Goal: Transaction & Acquisition: Purchase product/service

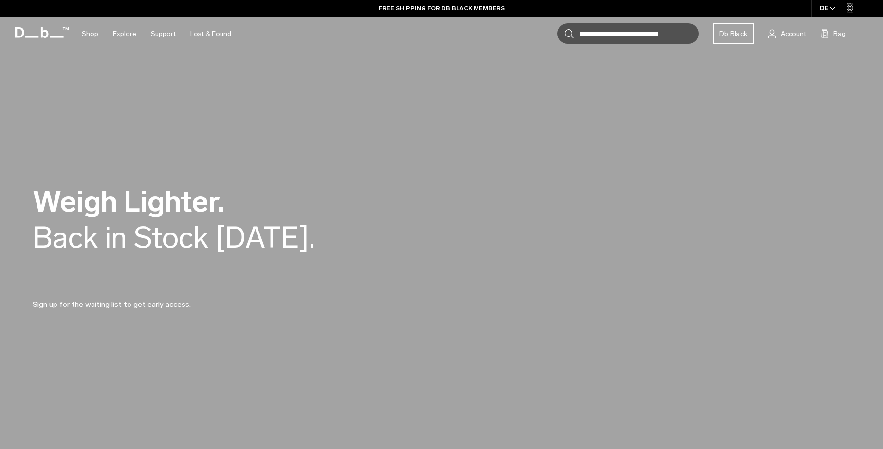
click at [334, 132] on video at bounding box center [441, 248] width 883 height 497
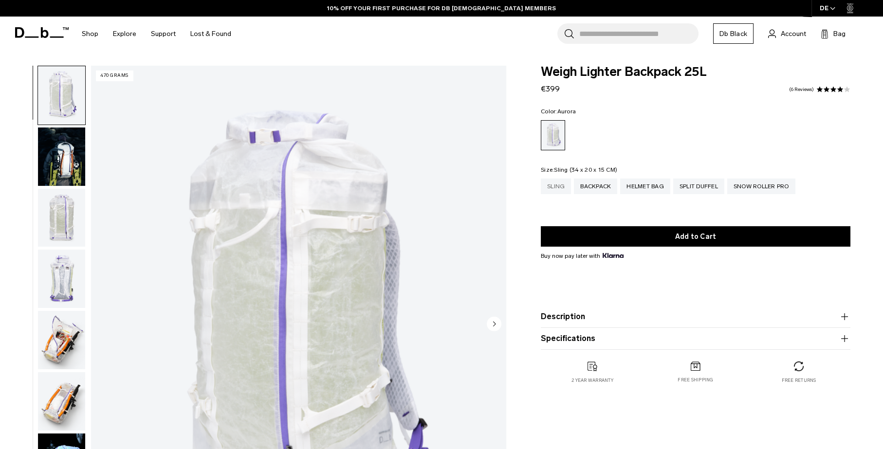
click at [558, 187] on div "Sling" at bounding box center [556, 187] width 30 height 16
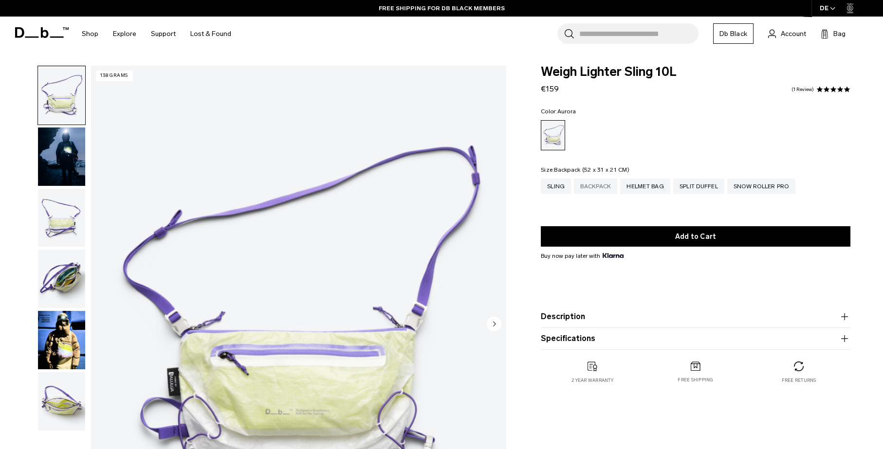
click at [599, 191] on div "Backpack" at bounding box center [595, 187] width 43 height 16
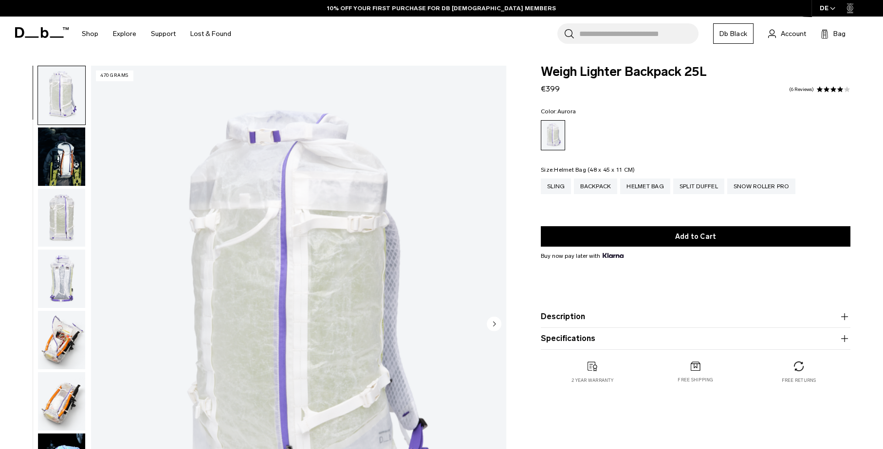
click at [658, 188] on div "Helmet Bag" at bounding box center [645, 187] width 50 height 16
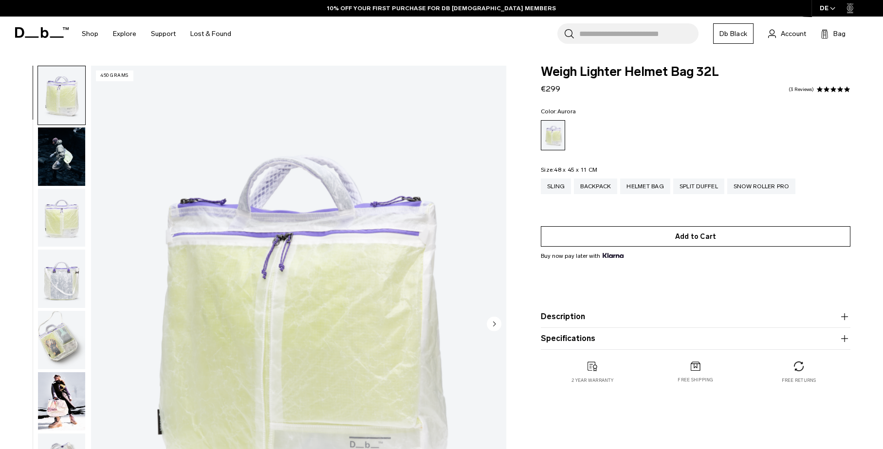
click at [654, 236] on button "Add to Cart" at bounding box center [695, 236] width 309 height 20
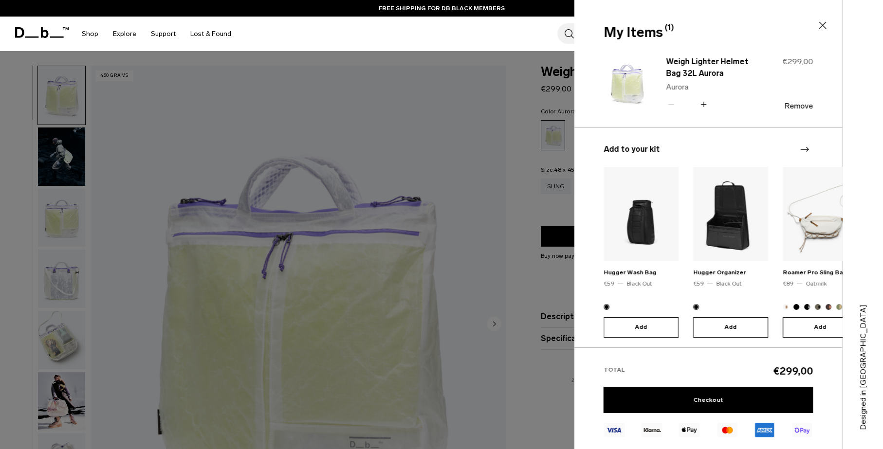
click at [564, 203] on div at bounding box center [441, 224] width 883 height 449
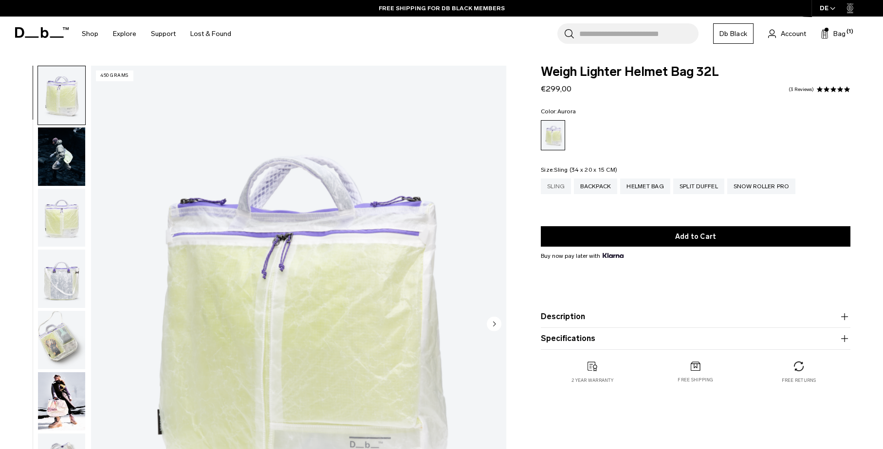
click at [559, 183] on div "Sling" at bounding box center [556, 187] width 30 height 16
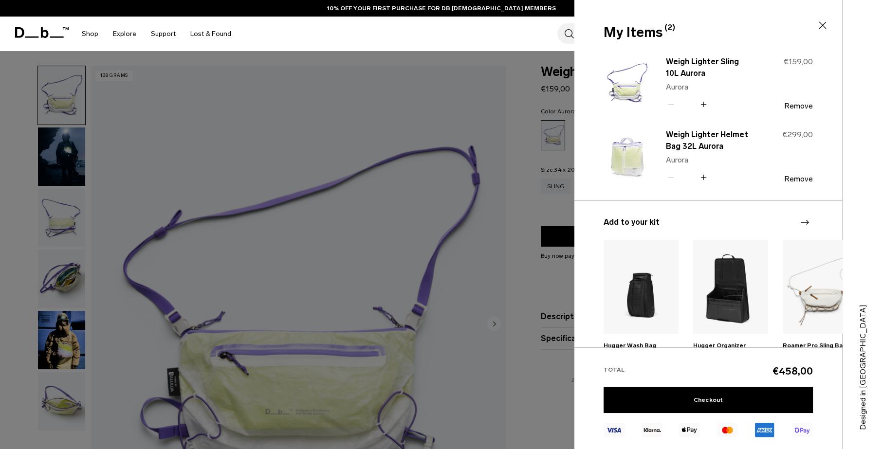
click at [523, 207] on div at bounding box center [441, 224] width 883 height 449
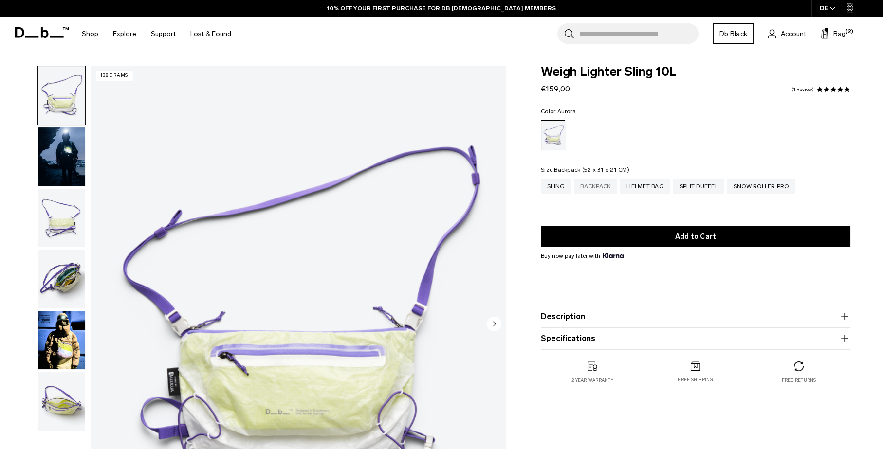
click at [599, 190] on div "Backpack" at bounding box center [595, 187] width 43 height 16
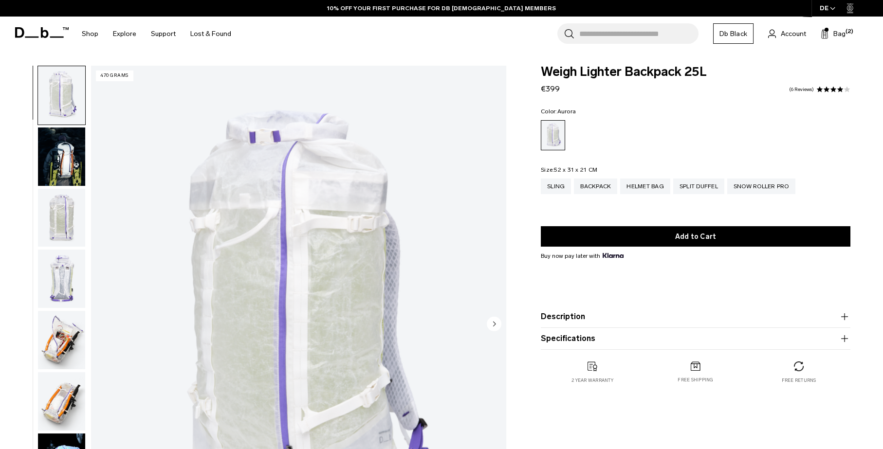
click at [648, 236] on button "Add to Cart" at bounding box center [695, 236] width 309 height 20
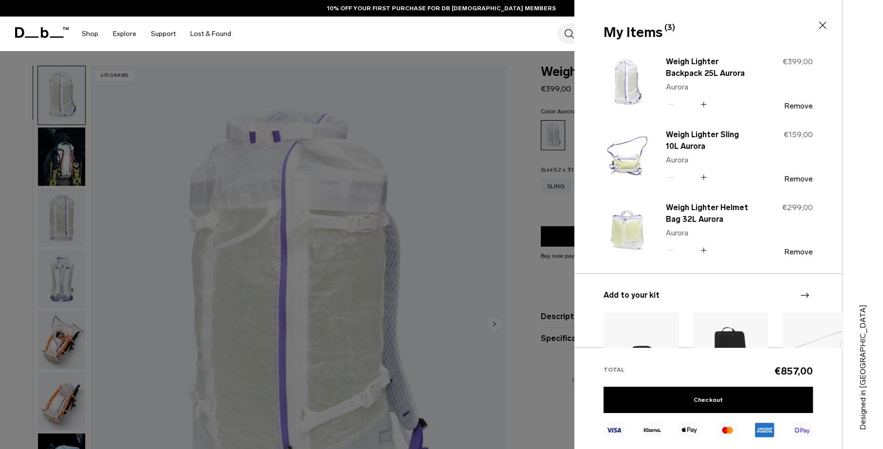
click at [519, 207] on div at bounding box center [441, 224] width 883 height 449
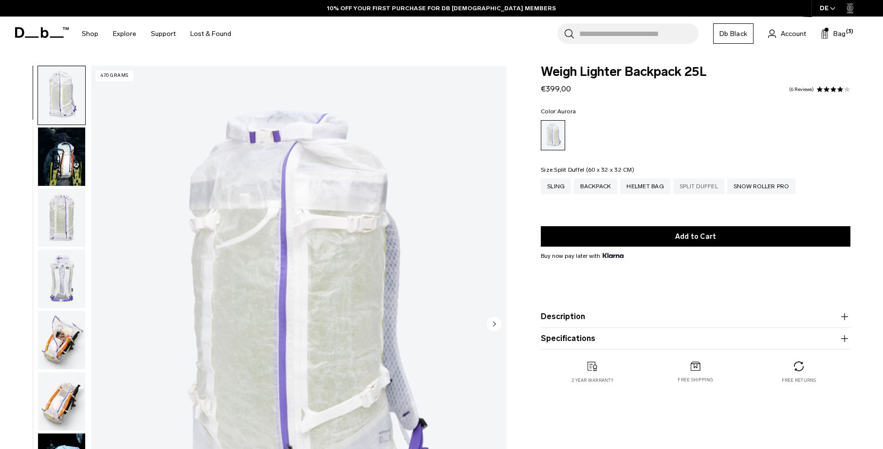
click at [685, 184] on div "Split Duffel" at bounding box center [698, 187] width 51 height 16
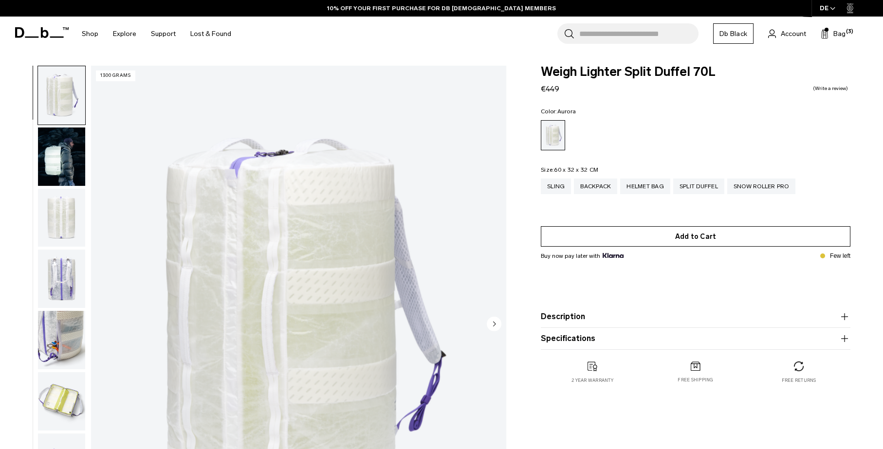
click at [664, 237] on button "Add to Cart" at bounding box center [695, 236] width 309 height 20
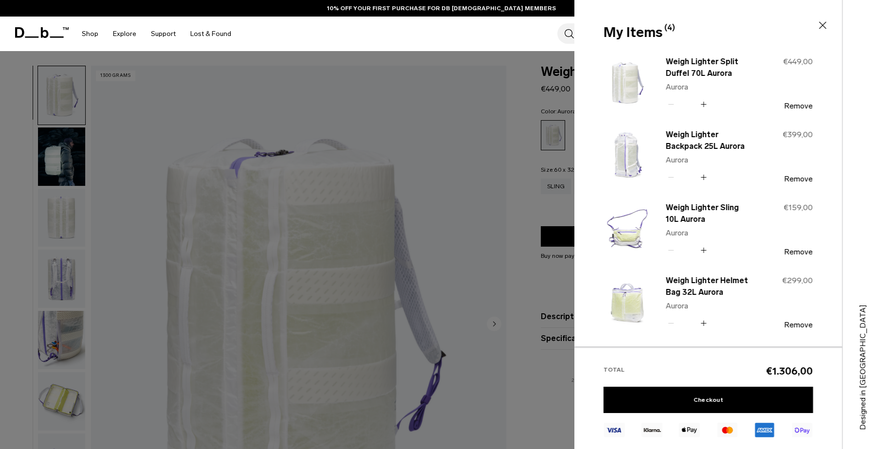
click at [704, 176] on icon at bounding box center [703, 177] width 9 height 14
click at [704, 176] on div "Weigh Lighter Split Duffel 70L Aurora Aurora Quantity - * + €449,00 Remove" at bounding box center [708, 198] width 268 height 299
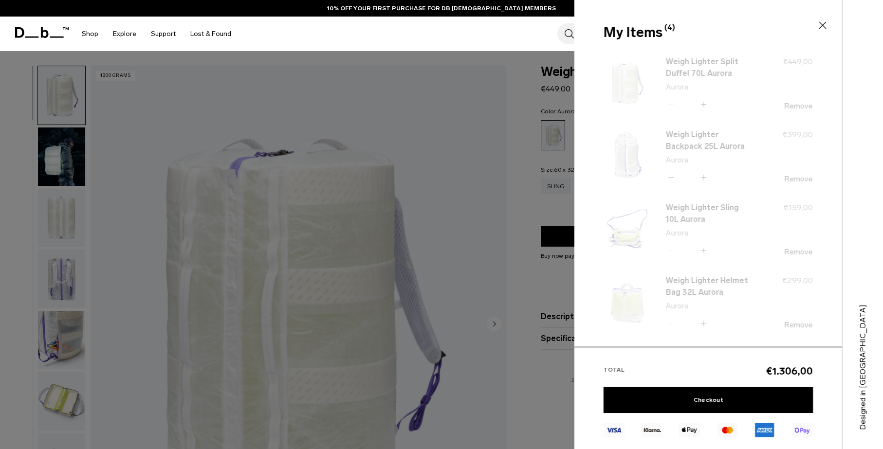
click at [704, 176] on div "Weigh Lighter Split Duffel 70L Aurora Aurora Quantity - * + €449,00 Remove" at bounding box center [708, 198] width 268 height 299
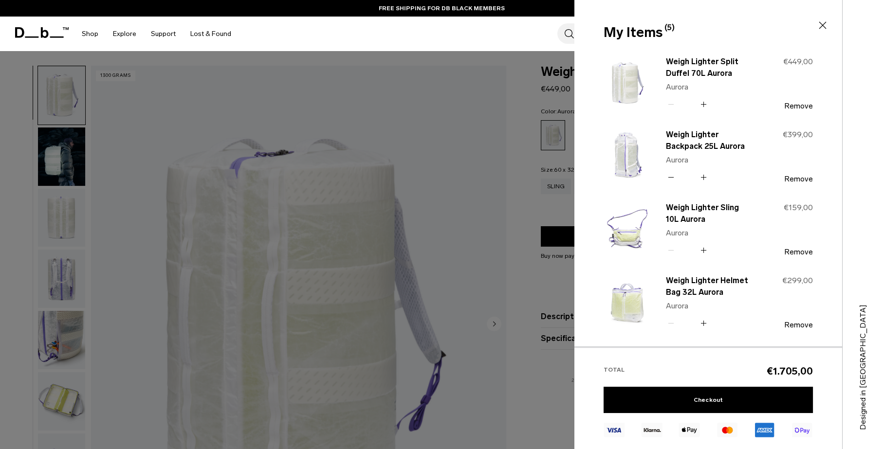
click at [702, 105] on icon at bounding box center [703, 104] width 9 height 14
click at [703, 105] on div "Weigh Lighter Split Duffel 70L Aurora Aurora Quantity - * + €449,00 Remove" at bounding box center [708, 198] width 268 height 299
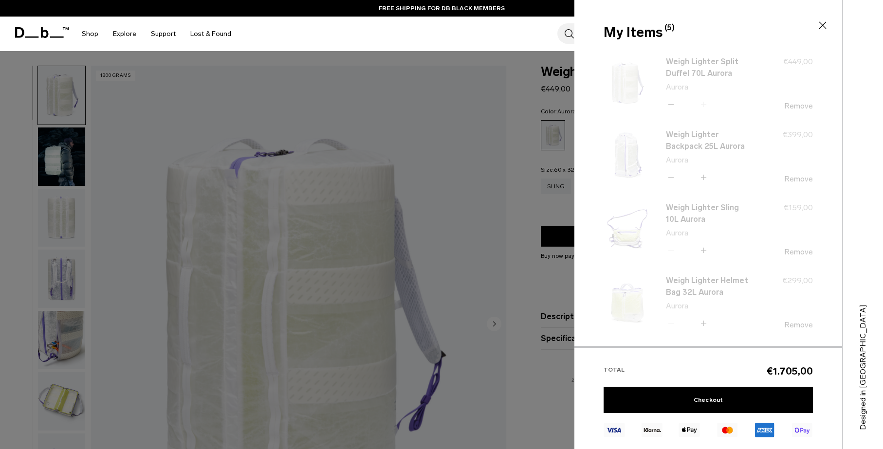
click at [703, 105] on div "Weigh Lighter Split Duffel 70L Aurora Aurora Quantity - * + €449,00 Remove" at bounding box center [708, 198] width 268 height 299
click at [704, 105] on div "Weigh Lighter Split Duffel 70L Aurora Aurora Quantity - * + €449,00 Remove" at bounding box center [708, 198] width 268 height 299
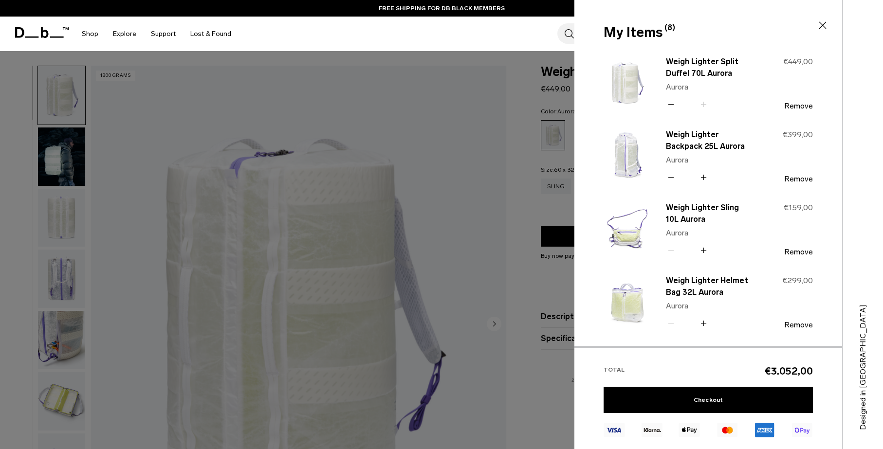
click at [704, 248] on icon at bounding box center [703, 250] width 9 height 14
click at [705, 248] on icon at bounding box center [703, 250] width 9 height 14
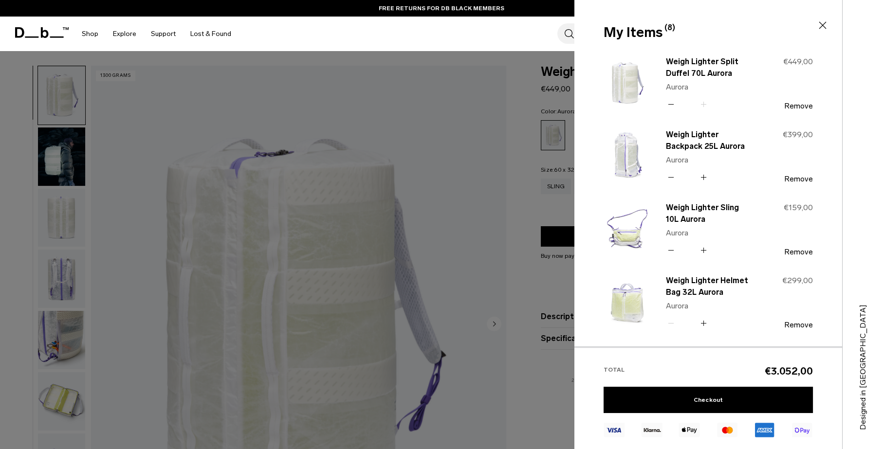
click at [705, 248] on icon at bounding box center [703, 250] width 9 height 14
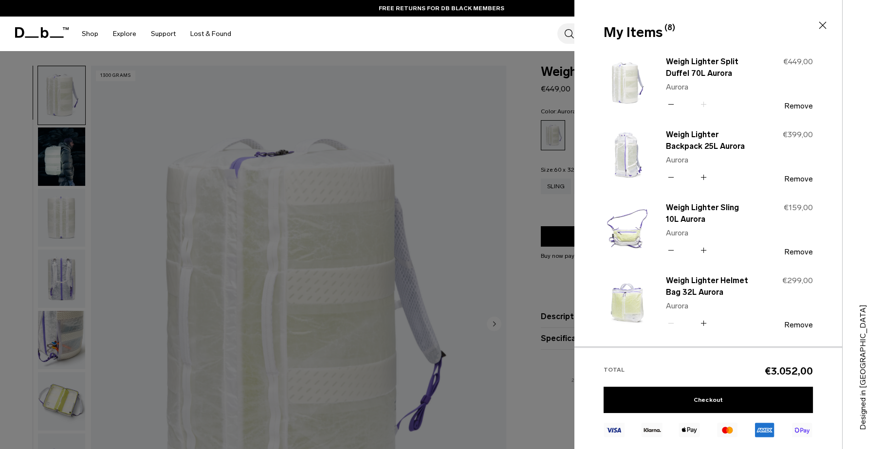
click at [705, 248] on icon at bounding box center [703, 250] width 9 height 14
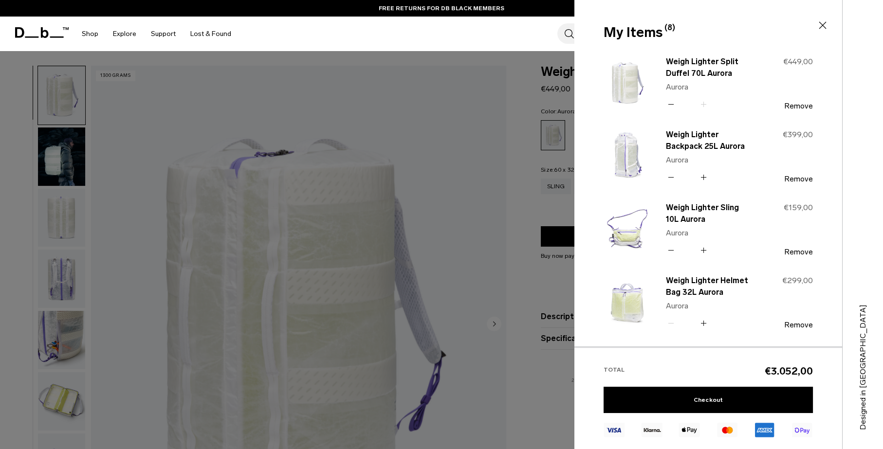
click at [705, 248] on icon at bounding box center [703, 250] width 9 height 14
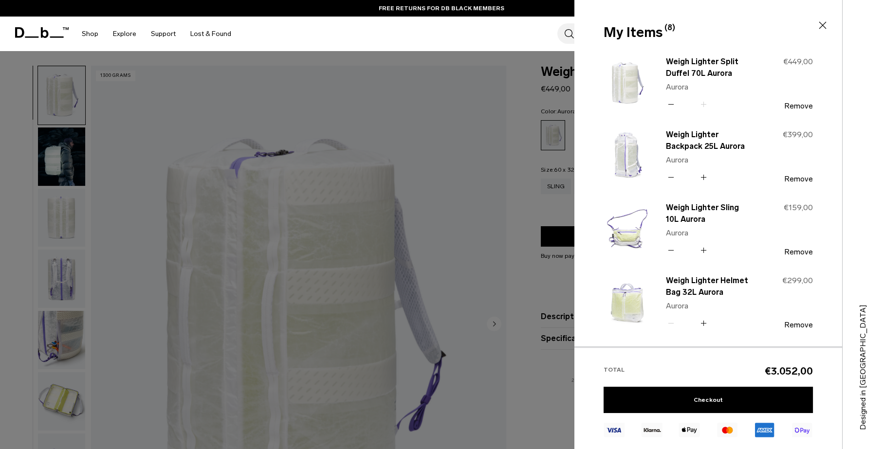
click at [705, 248] on icon at bounding box center [703, 250] width 9 height 14
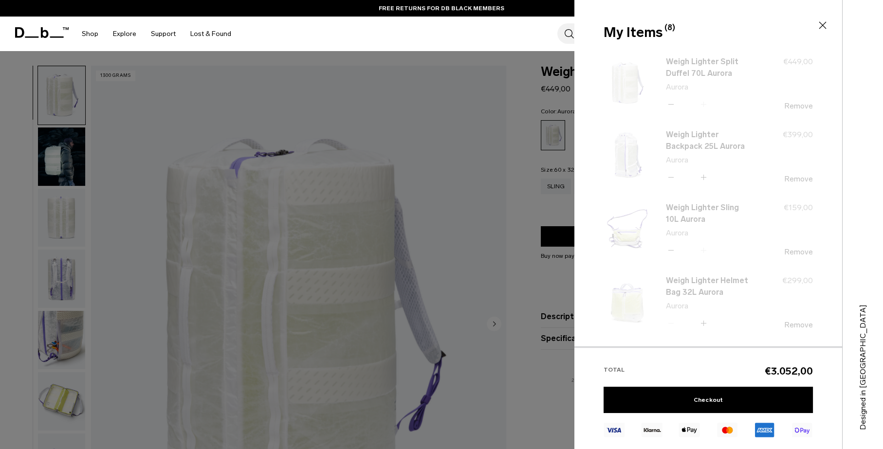
click at [705, 248] on div "Weigh Lighter Split Duffel 70L Aurora Aurora Quantity - * + €449,00 Remove" at bounding box center [708, 198] width 268 height 299
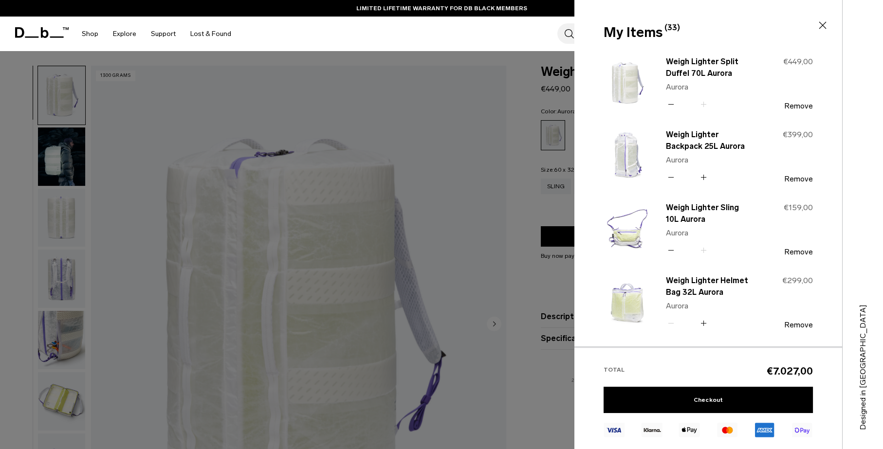
click at [703, 325] on icon at bounding box center [703, 323] width 9 height 14
click at [703, 325] on icon at bounding box center [703, 322] width 0 height 5
click at [704, 325] on icon at bounding box center [703, 323] width 9 height 14
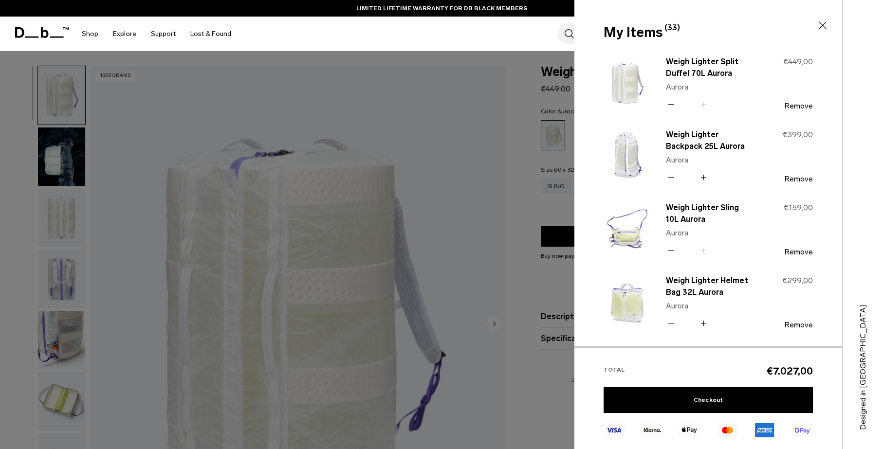
click at [705, 325] on icon at bounding box center [703, 323] width 9 height 14
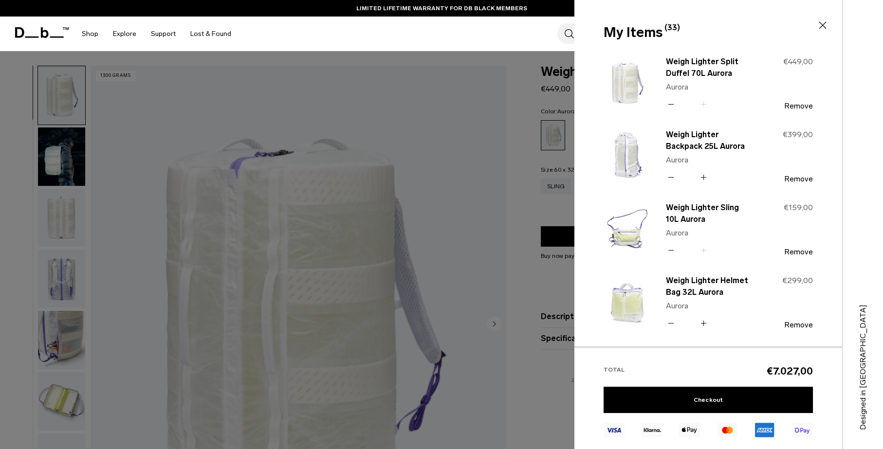
click at [705, 325] on icon at bounding box center [703, 323] width 9 height 14
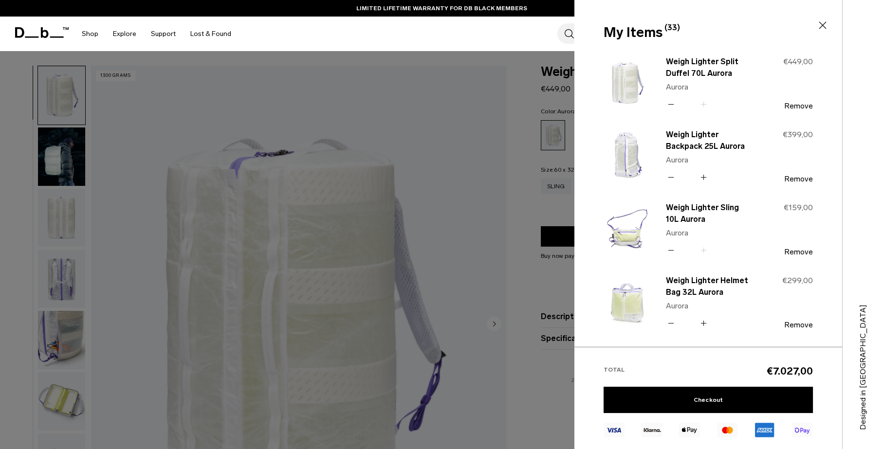
click at [705, 325] on icon at bounding box center [703, 323] width 9 height 14
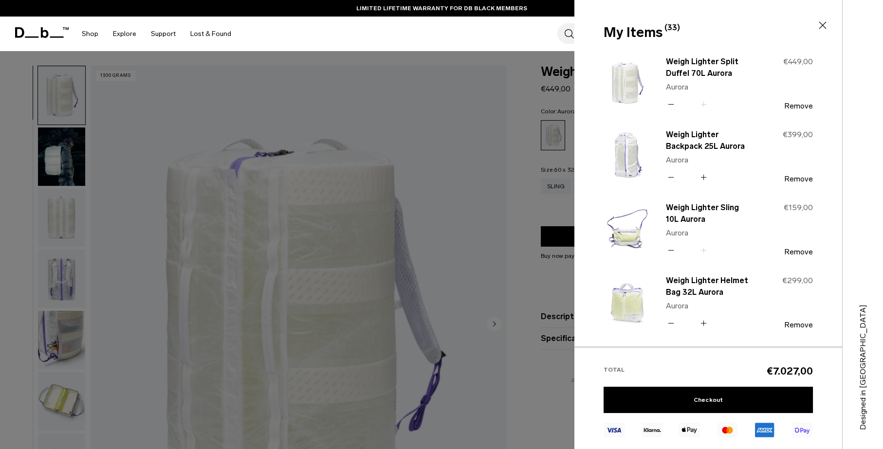
click at [705, 325] on icon at bounding box center [703, 323] width 9 height 14
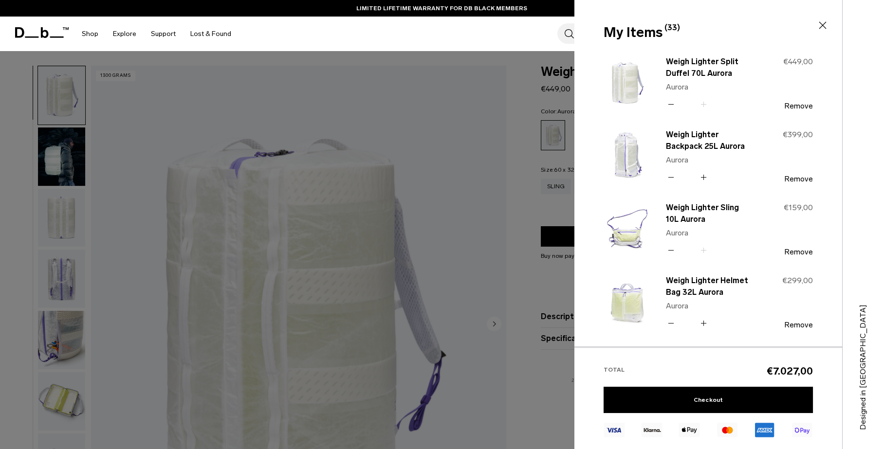
click at [705, 325] on icon at bounding box center [703, 323] width 9 height 14
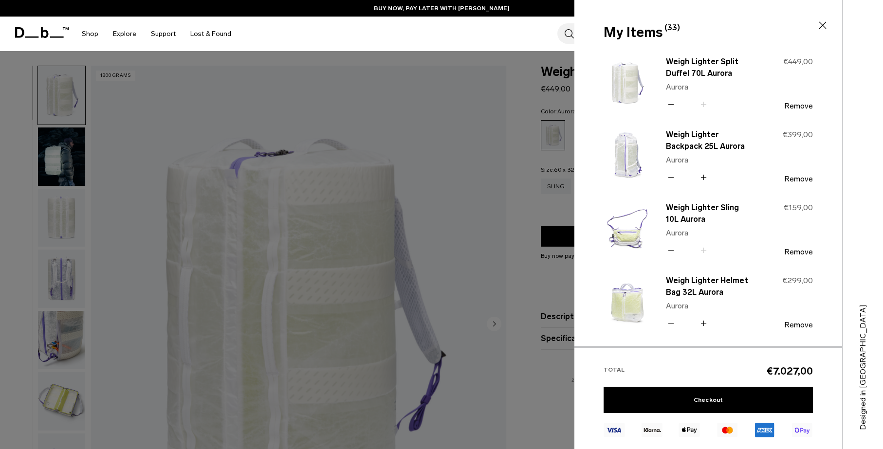
click at [705, 325] on icon at bounding box center [703, 323] width 9 height 14
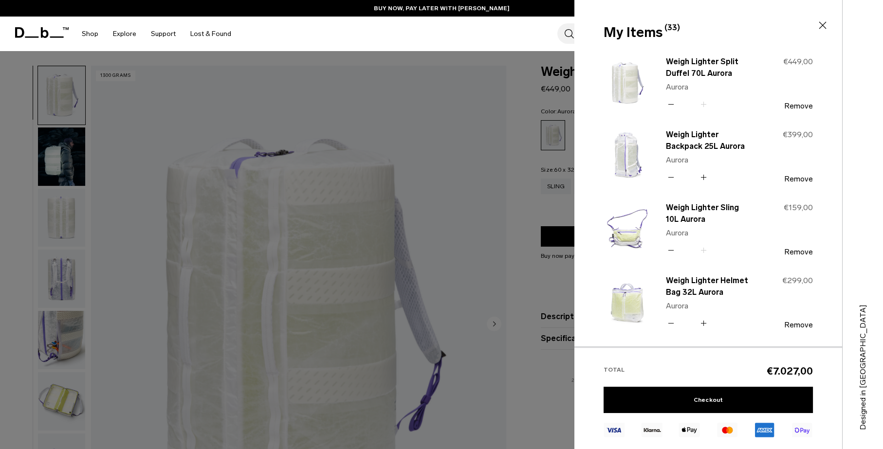
click at [705, 325] on icon at bounding box center [703, 323] width 9 height 14
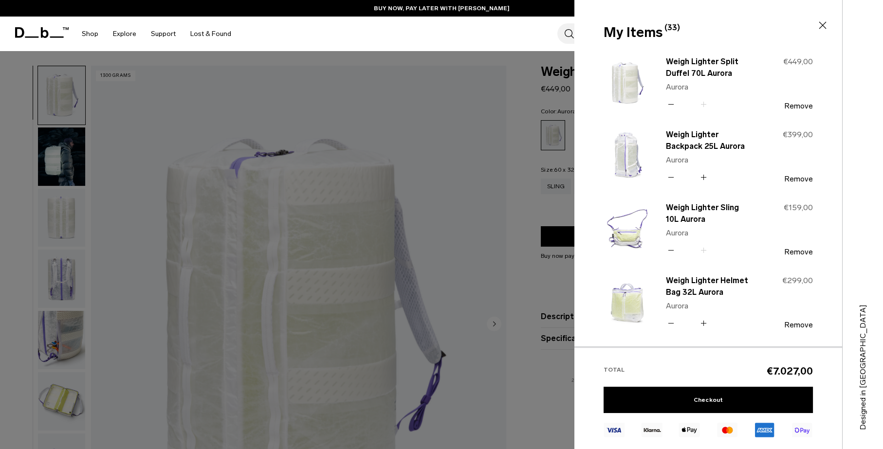
click at [705, 325] on icon at bounding box center [703, 323] width 9 height 14
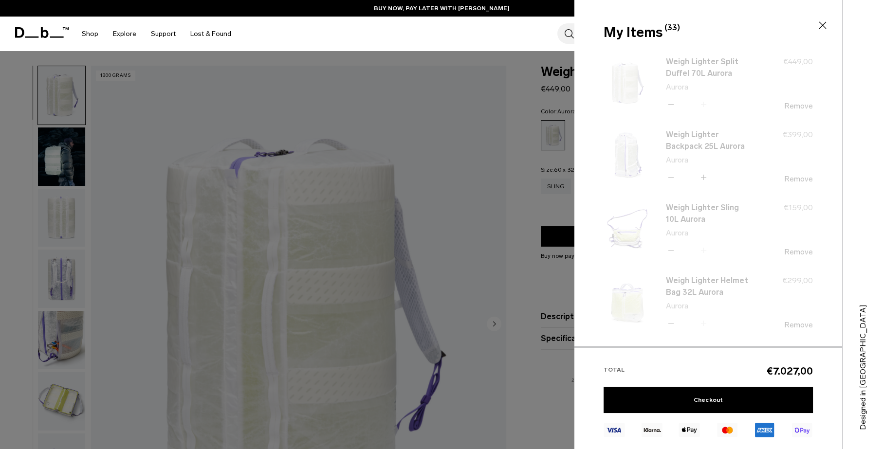
click at [705, 325] on div "Weigh Lighter Split Duffel 70L Aurora Aurora Quantity - * + €449,00 Remove" at bounding box center [708, 198] width 268 height 299
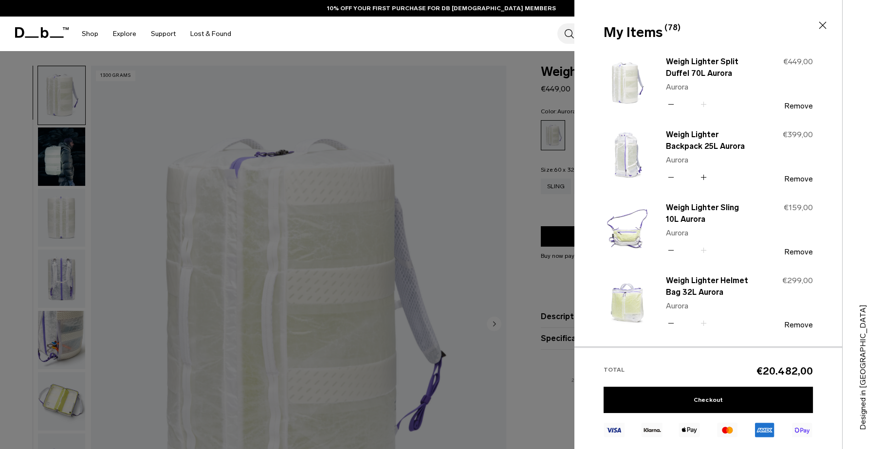
click at [706, 178] on icon at bounding box center [703, 177] width 9 height 14
click at [705, 178] on div "Weigh Lighter Split Duffel 70L Aurora Aurora Quantity - * + €449,00 Remove" at bounding box center [708, 198] width 268 height 299
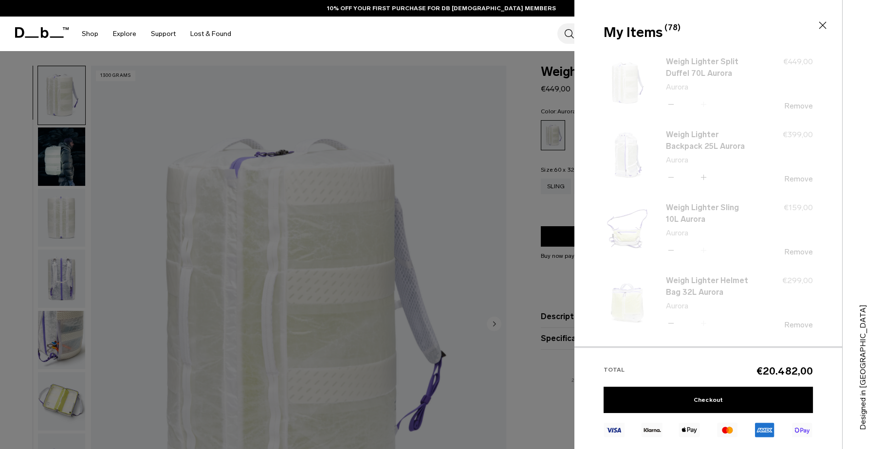
click at [705, 178] on div "Weigh Lighter Split Duffel 70L Aurora Aurora Quantity - * + €449,00 Remove" at bounding box center [708, 198] width 268 height 299
click at [705, 180] on div "Weigh Lighter Split Duffel 70L Aurora Aurora Quantity - * + €449,00 Remove" at bounding box center [708, 198] width 268 height 299
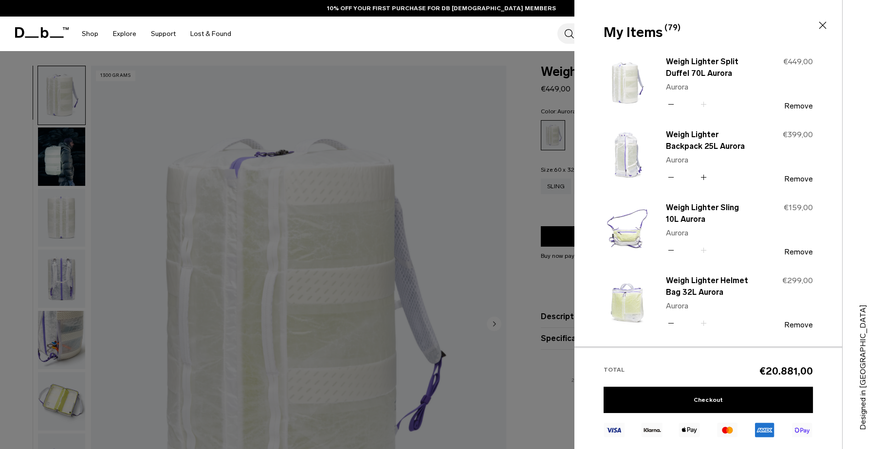
click at [701, 176] on icon at bounding box center [703, 177] width 9 height 14
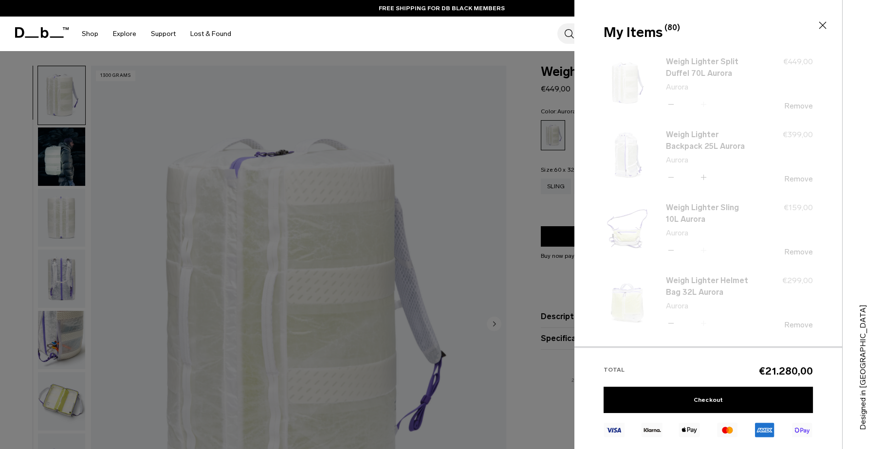
click at [704, 177] on div "Weigh Lighter Split Duffel 70L Aurora Aurora Quantity - * + €449,00 Remove" at bounding box center [708, 198] width 268 height 299
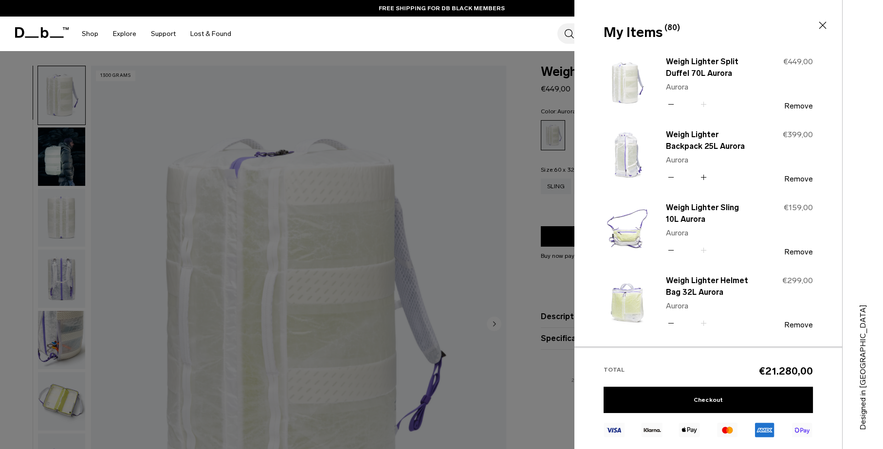
click at [704, 177] on icon at bounding box center [703, 177] width 9 height 14
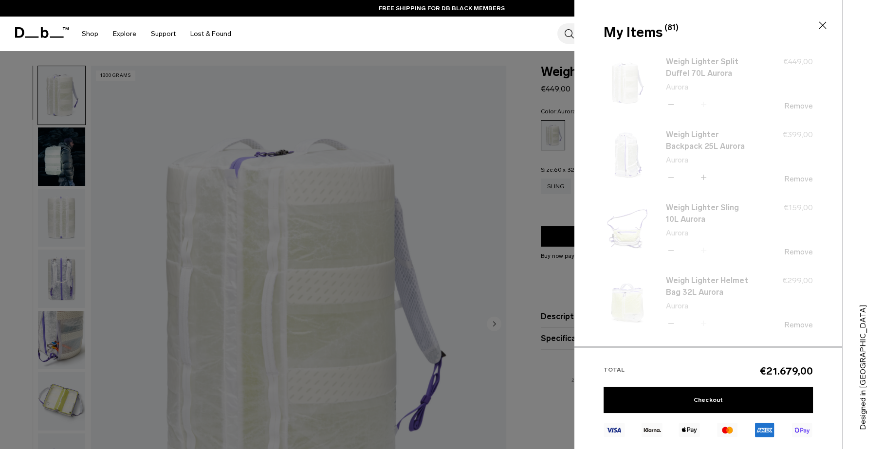
click at [704, 177] on div "Weigh Lighter Split Duffel 70L Aurora Aurora Quantity - * + €449,00 Remove" at bounding box center [708, 198] width 268 height 299
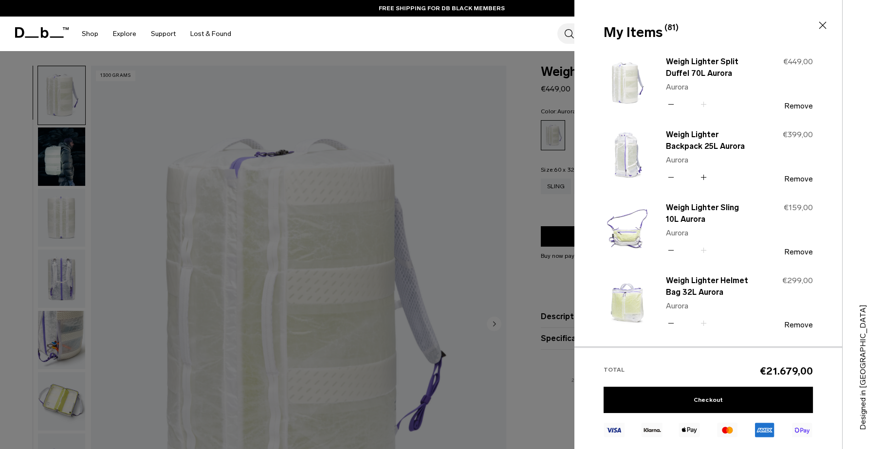
click at [704, 177] on icon at bounding box center [703, 177] width 9 height 14
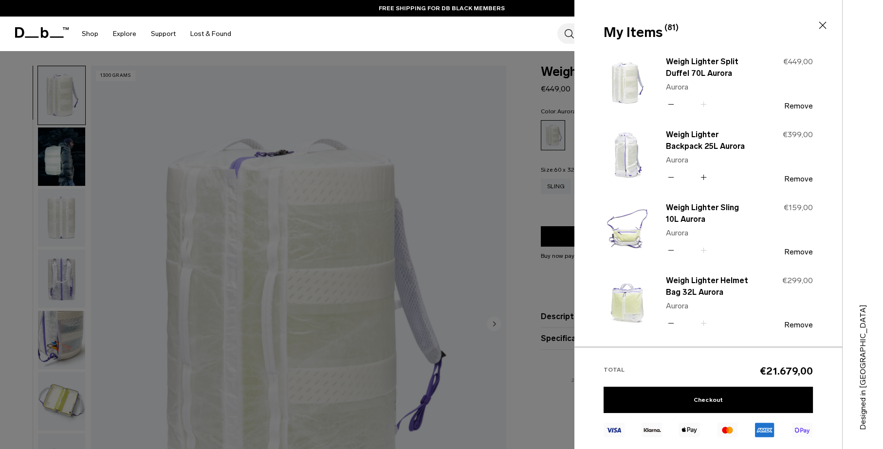
click at [704, 177] on icon at bounding box center [703, 177] width 9 height 14
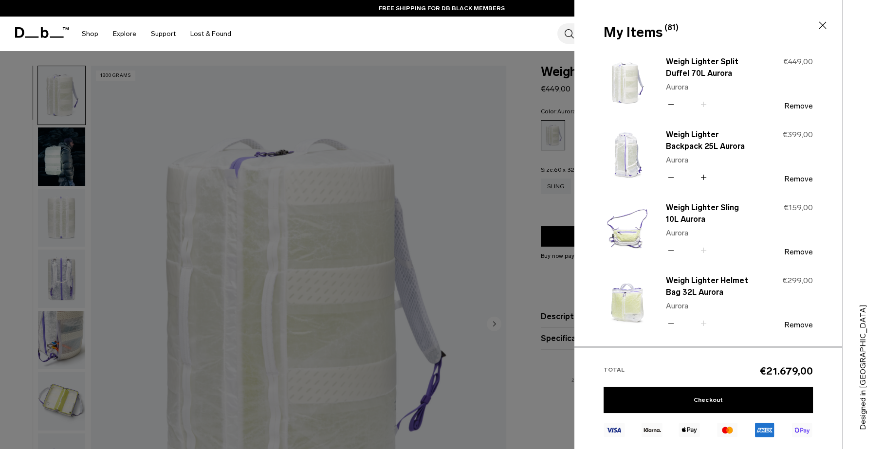
click at [704, 177] on icon at bounding box center [703, 177] width 9 height 14
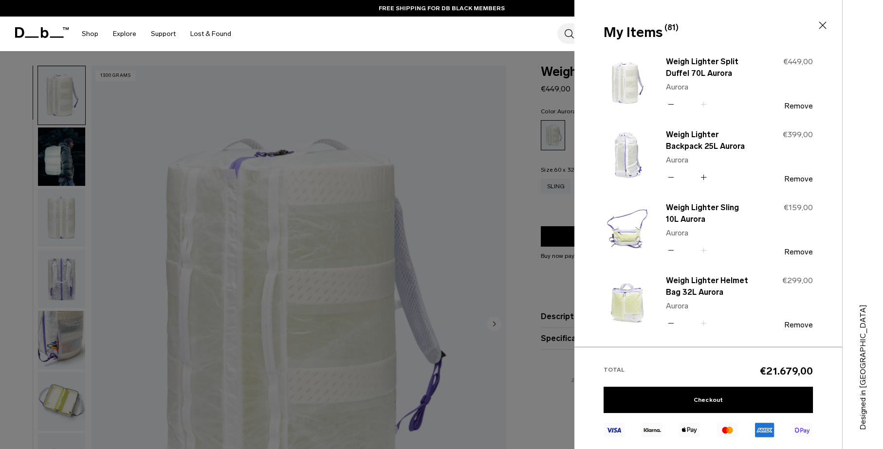
click at [704, 177] on icon at bounding box center [703, 177] width 9 height 14
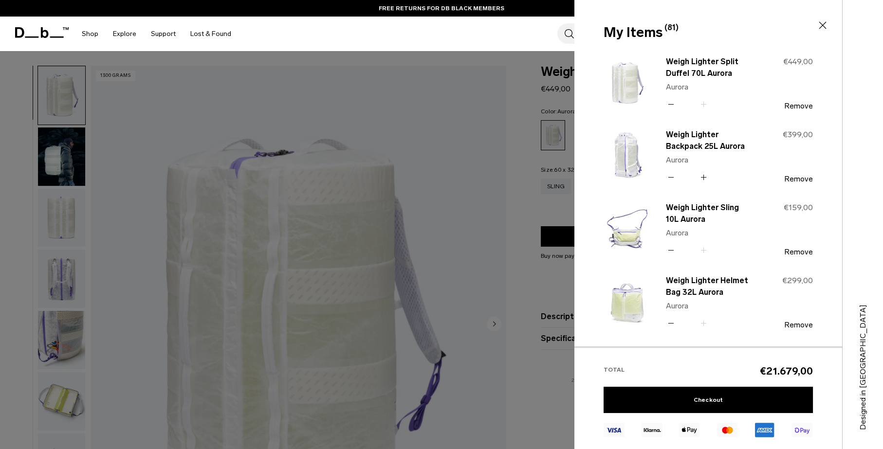
click at [704, 177] on icon at bounding box center [703, 177] width 9 height 14
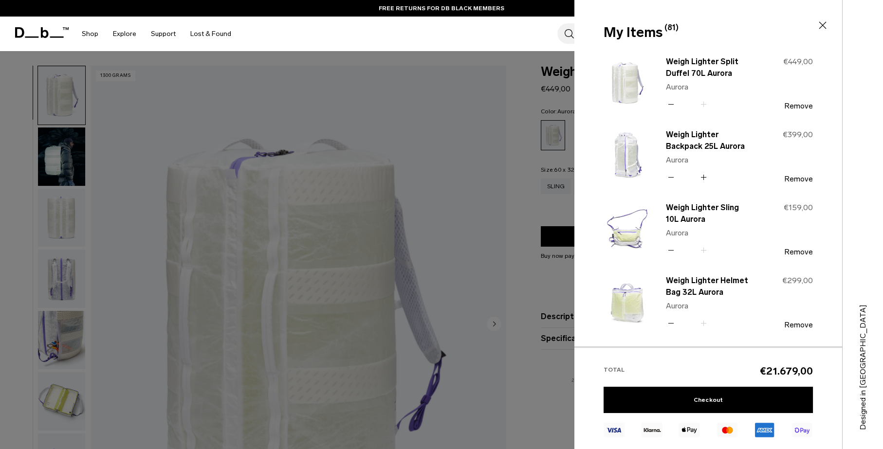
click at [704, 177] on icon at bounding box center [703, 177] width 9 height 14
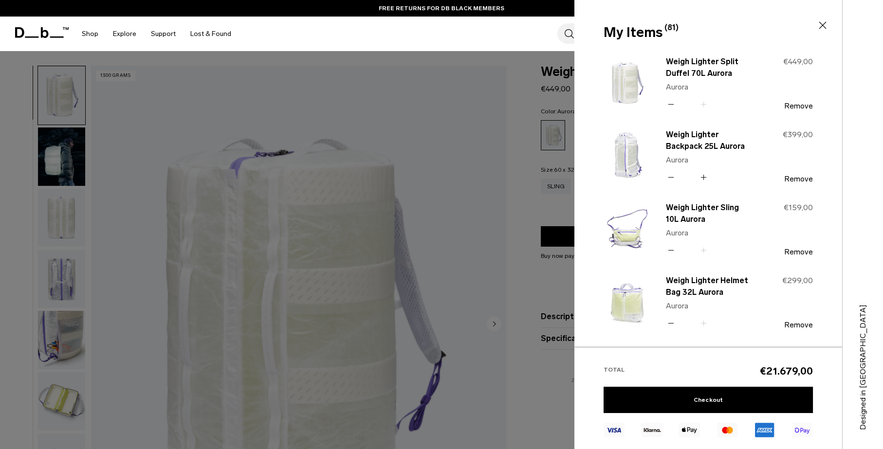
click at [704, 177] on icon at bounding box center [703, 177] width 9 height 14
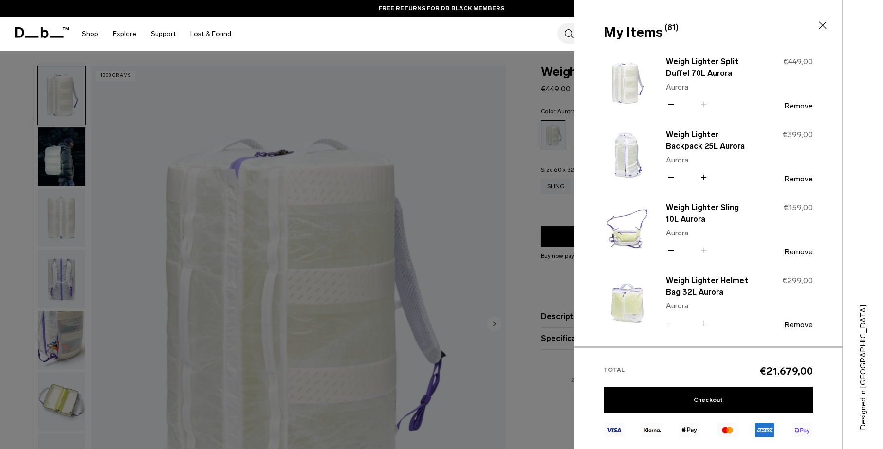
click at [704, 177] on icon at bounding box center [703, 177] width 9 height 14
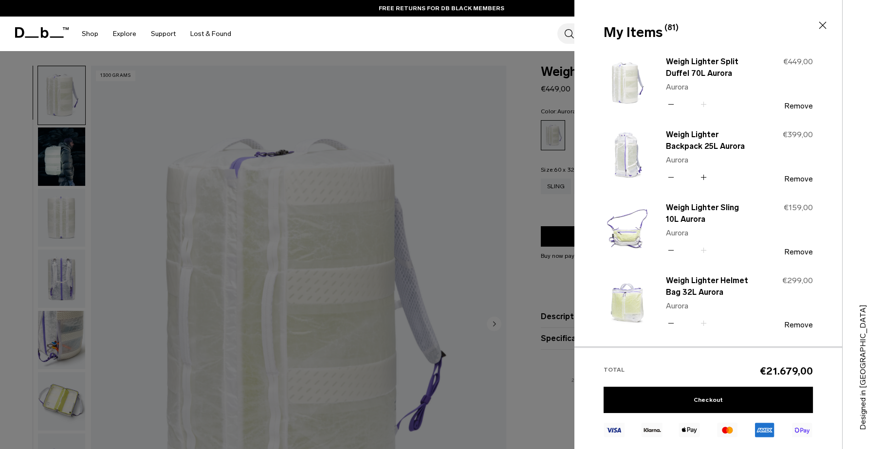
click at [704, 177] on icon at bounding box center [703, 177] width 9 height 14
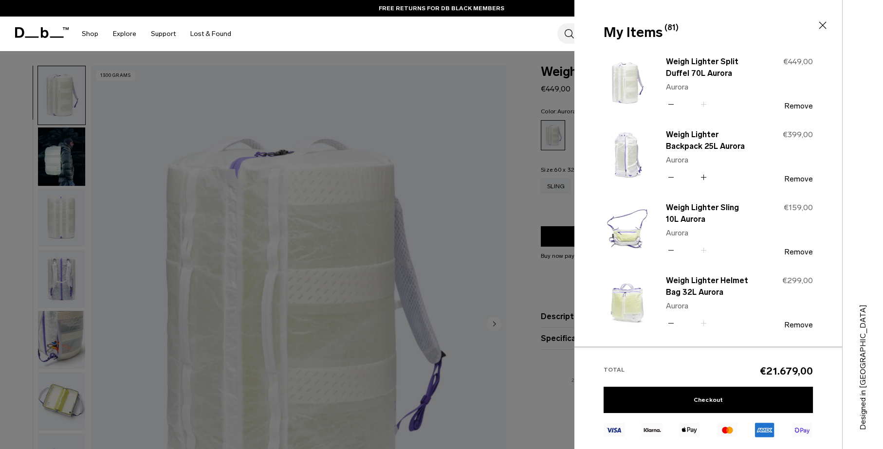
click at [704, 177] on icon at bounding box center [703, 177] width 9 height 14
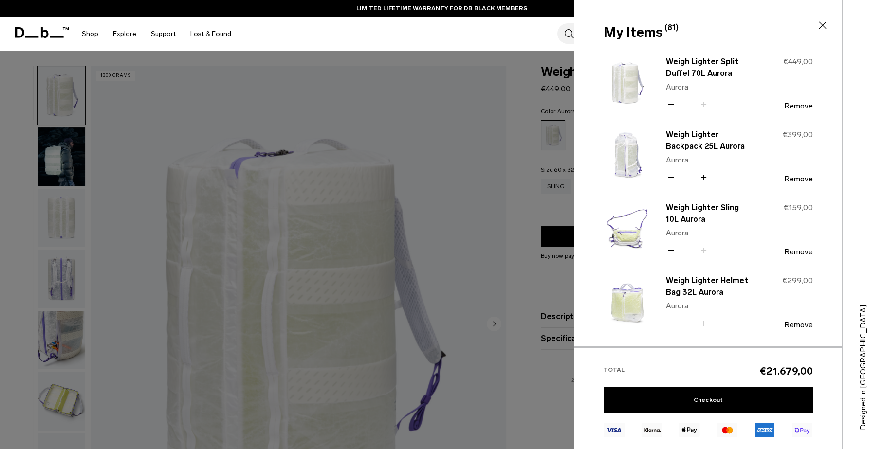
click at [704, 177] on icon at bounding box center [703, 177] width 9 height 14
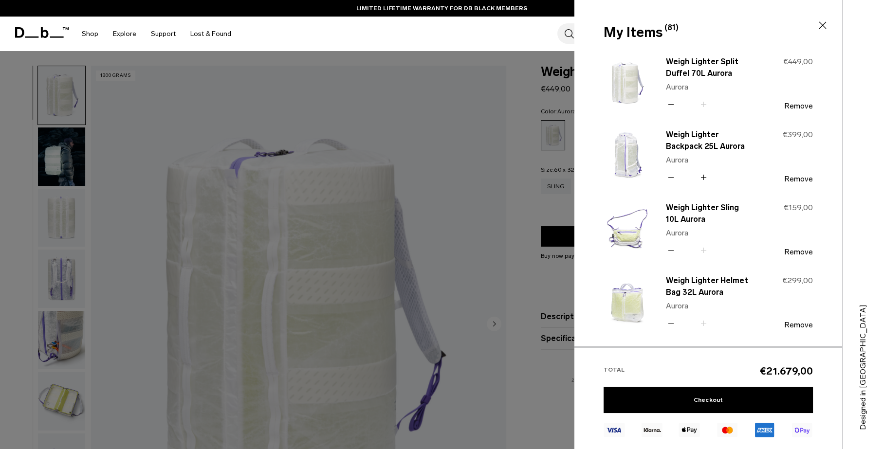
click at [704, 177] on icon at bounding box center [703, 177] width 9 height 14
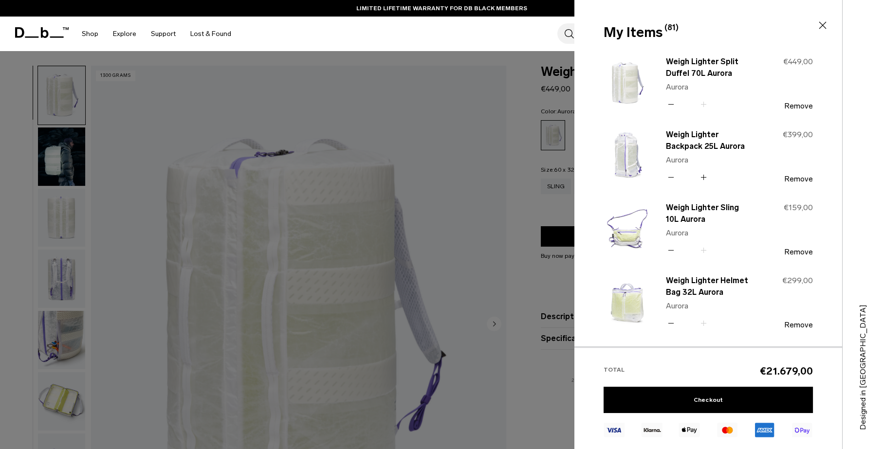
click at [704, 177] on icon at bounding box center [703, 177] width 9 height 14
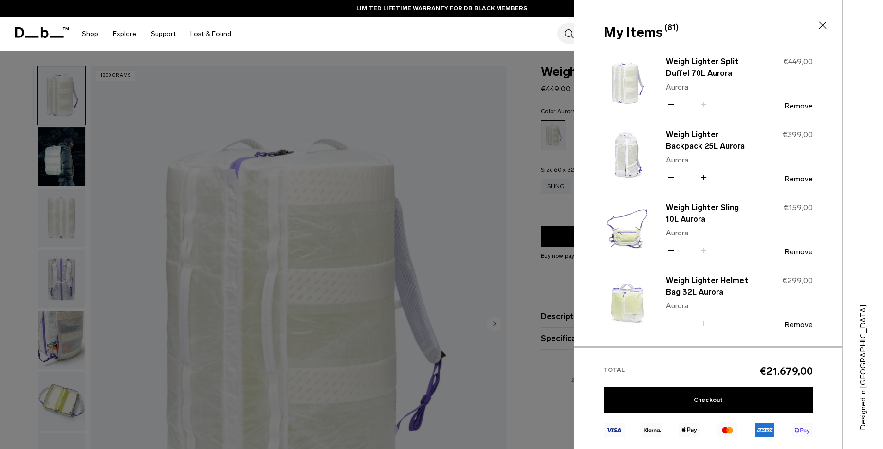
click at [704, 177] on icon at bounding box center [703, 177] width 9 height 14
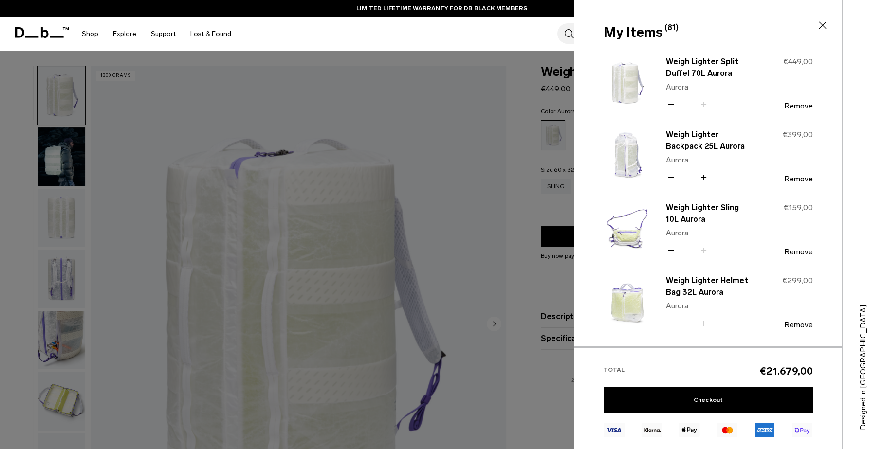
click at [704, 177] on icon at bounding box center [703, 177] width 9 height 14
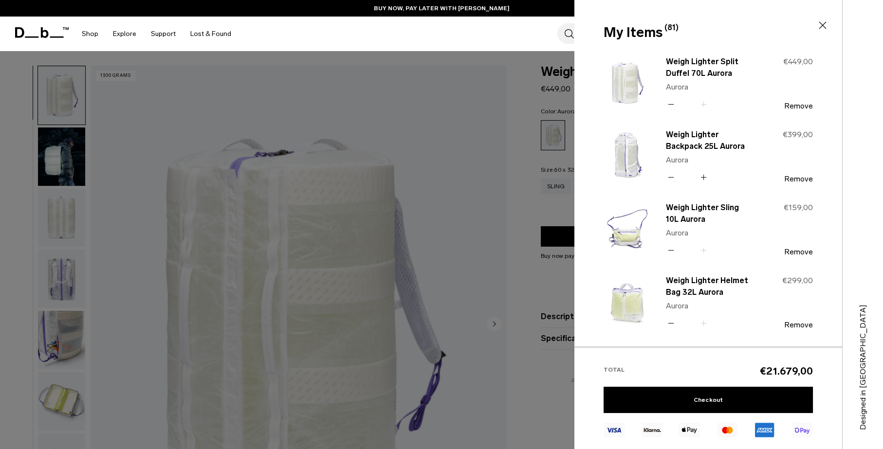
click at [704, 177] on icon at bounding box center [703, 177] width 9 height 14
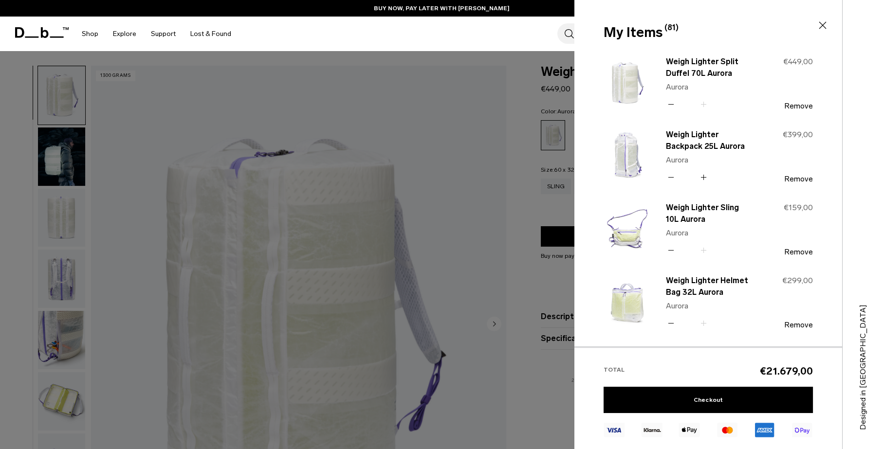
click at [704, 177] on icon at bounding box center [703, 177] width 9 height 14
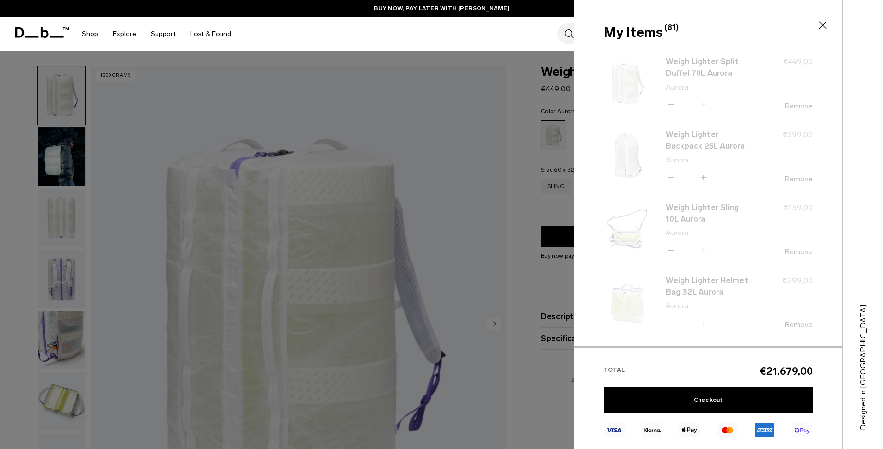
click at [704, 106] on div "Weigh Lighter Split Duffel 70L Aurora Aurora Quantity - * + €449,00 Remove" at bounding box center [708, 198] width 268 height 299
click at [703, 106] on div "Weigh Lighter Split Duffel 70L Aurora Aurora Quantity - * + €449,00 Remove" at bounding box center [708, 198] width 268 height 299
click at [752, 399] on link "Checkout" at bounding box center [707, 400] width 209 height 26
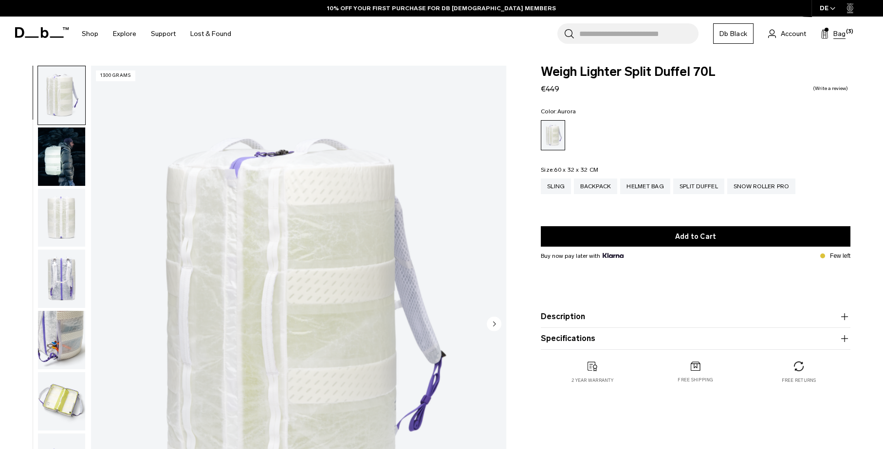
click at [839, 36] on span "Bag" at bounding box center [839, 34] width 12 height 10
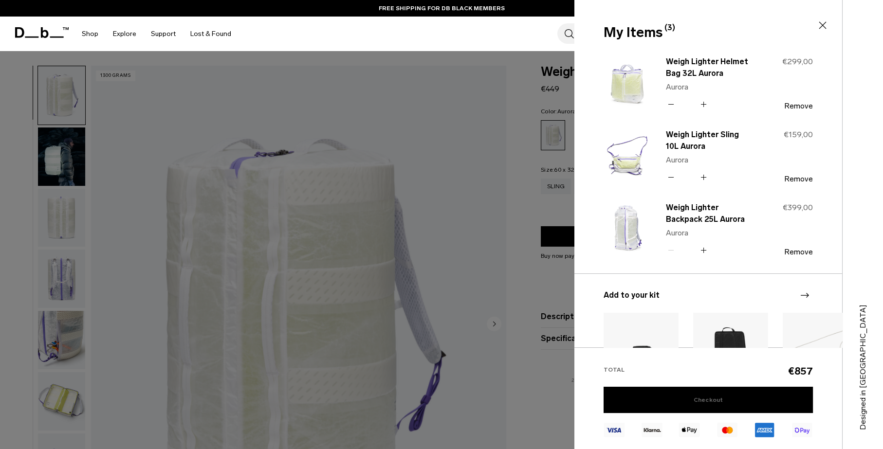
click at [712, 403] on link "Checkout" at bounding box center [707, 400] width 209 height 26
